Goal: Task Accomplishment & Management: Manage account settings

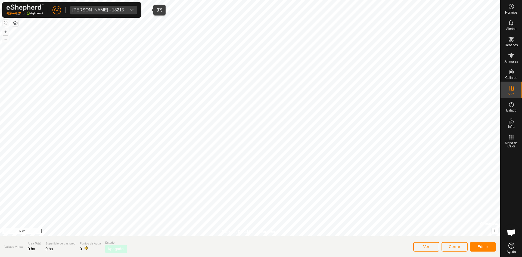
click at [97, 11] on div "[PERSON_NAME] - 18215" at bounding box center [98, 10] width 52 height 4
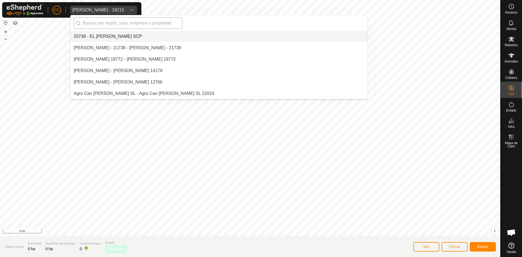
scroll to position [2616, 0]
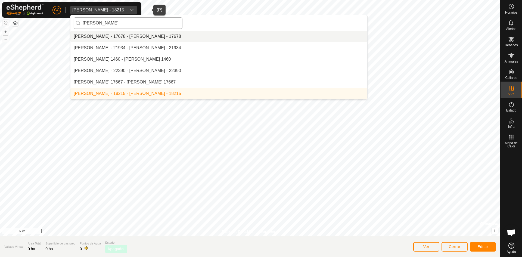
type input "[PERSON_NAME]"
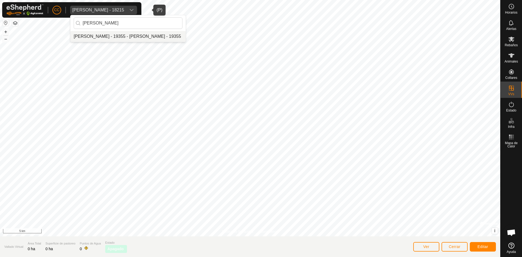
click at [121, 38] on li "[PERSON_NAME] - 19355 - [PERSON_NAME] - 19355" at bounding box center [127, 36] width 115 height 11
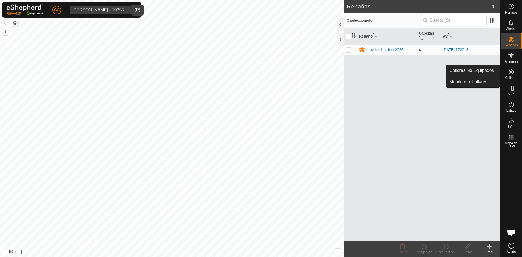
click at [509, 73] on icon at bounding box center [511, 71] width 5 height 5
click at [486, 71] on link "Collares No Equipados" at bounding box center [473, 70] width 54 height 11
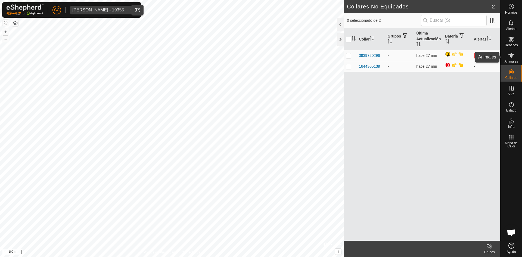
click at [509, 58] on icon at bounding box center [511, 55] width 7 height 7
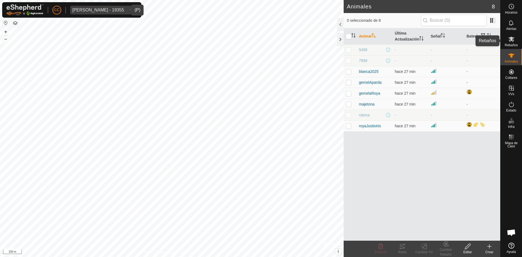
click at [510, 40] on icon at bounding box center [512, 39] width 6 height 5
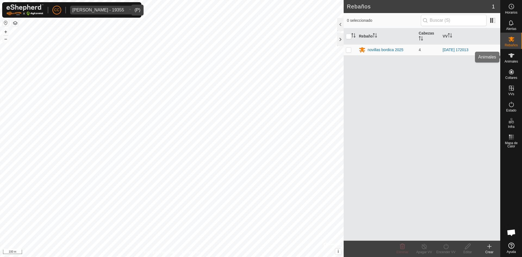
click at [515, 60] on span "Animales" at bounding box center [511, 61] width 13 height 3
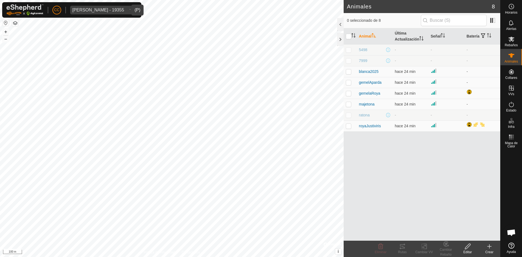
click at [492, 246] on icon at bounding box center [489, 246] width 7 height 7
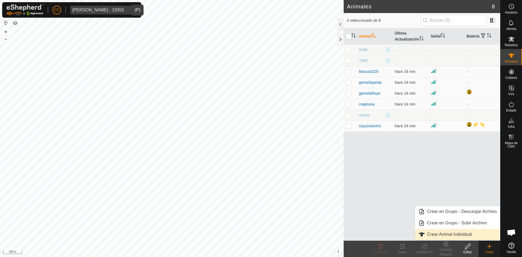
click at [450, 231] on link "Crear Animal Individual" at bounding box center [457, 234] width 85 height 11
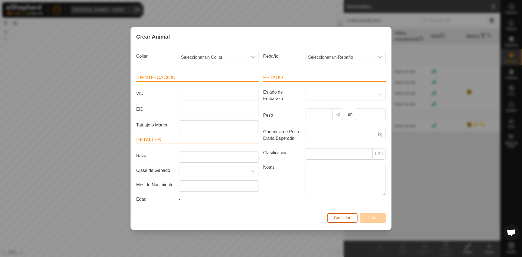
click at [338, 220] on span "Cancelar" at bounding box center [342, 218] width 16 height 4
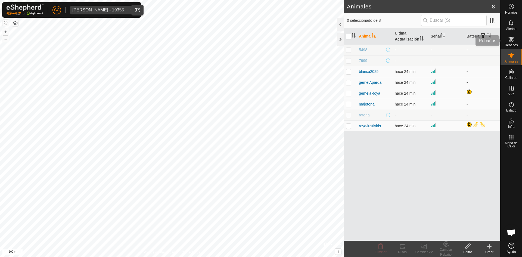
click at [514, 39] on icon at bounding box center [511, 39] width 7 height 7
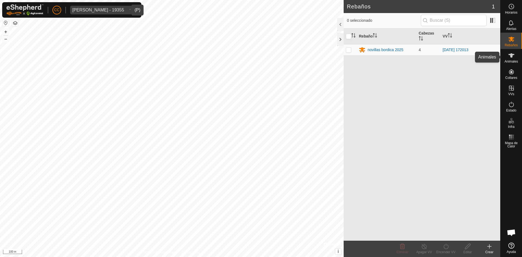
click at [515, 56] on es-animals-svg-icon at bounding box center [512, 55] width 10 height 9
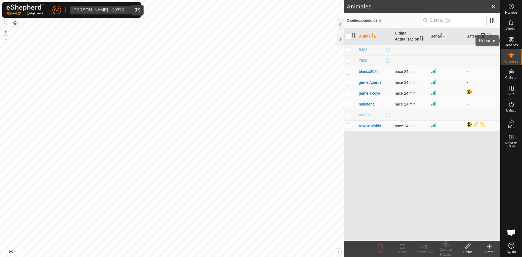
click at [512, 46] on span "Rebaños" at bounding box center [511, 45] width 13 height 3
